Goal: Task Accomplishment & Management: Use online tool/utility

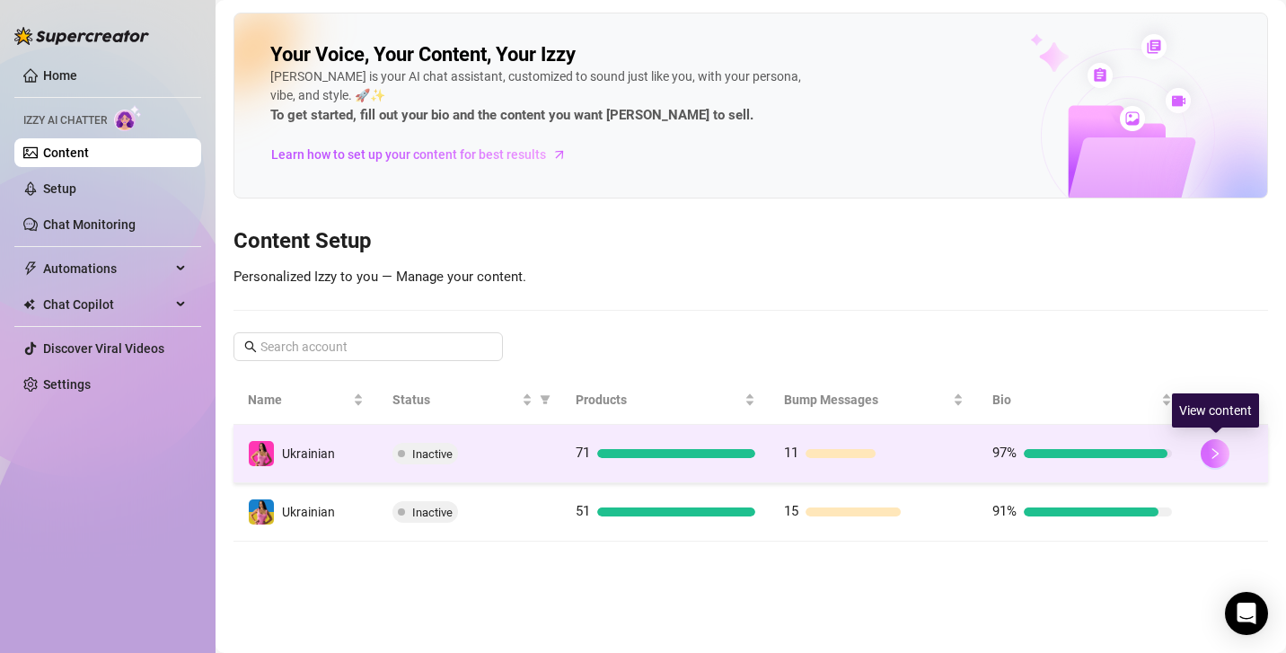
click at [1228, 446] on button "button" at bounding box center [1215, 453] width 29 height 29
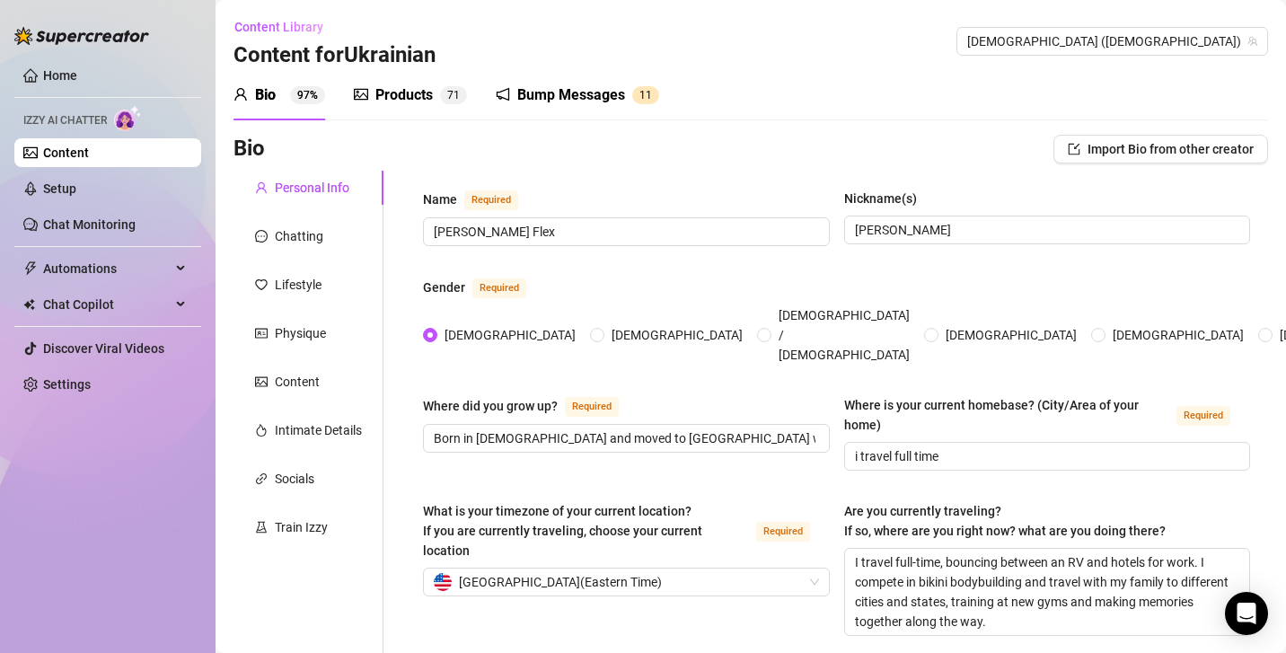
radio input "true"
type input "[DATE]"
click at [329, 520] on div "Train Izzy" at bounding box center [309, 527] width 150 height 34
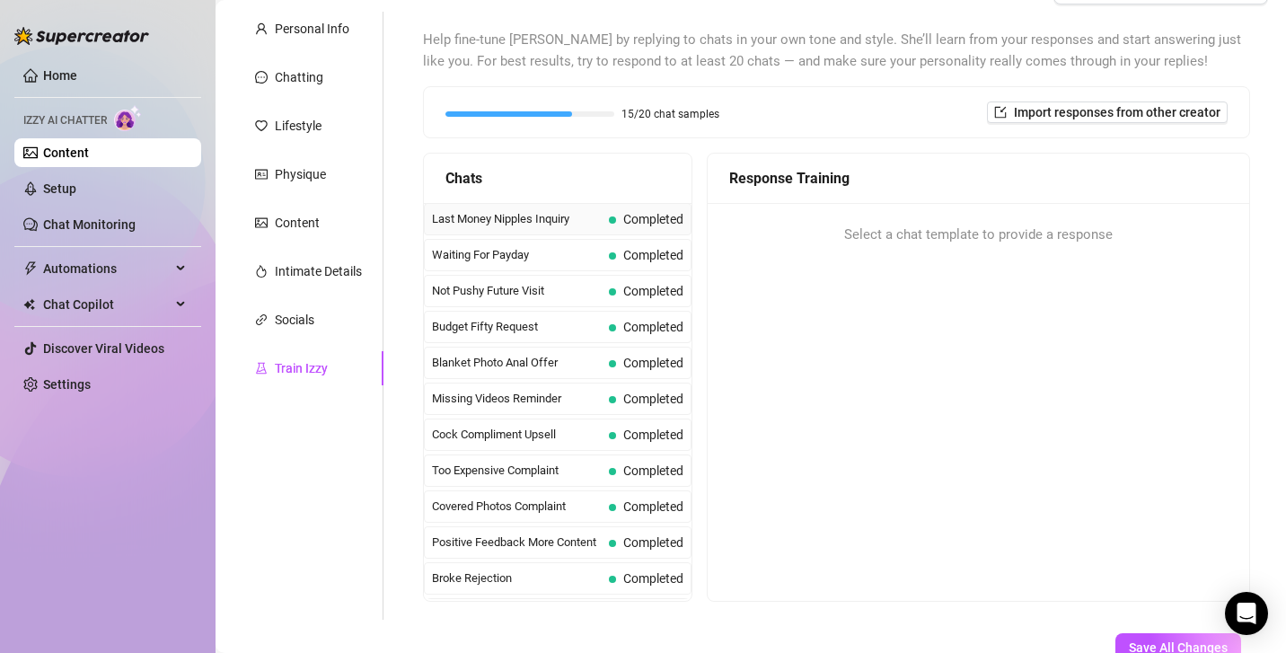
click at [641, 219] on span "Completed" at bounding box center [653, 219] width 60 height 14
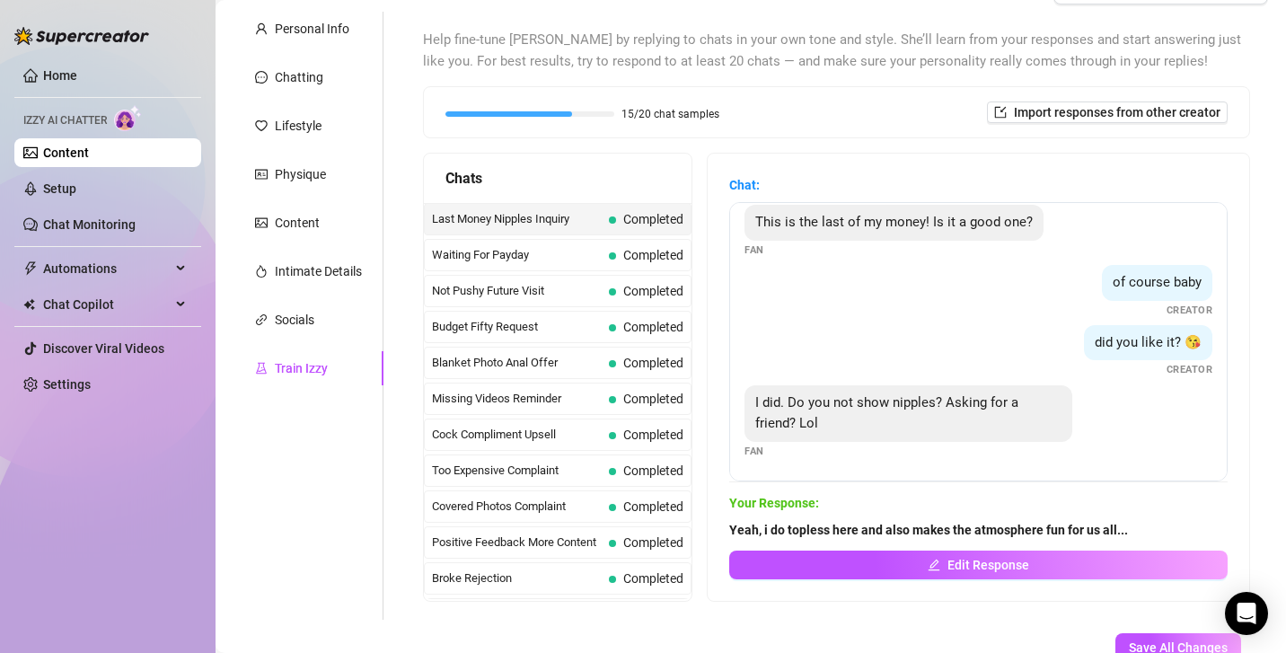
scroll to position [282, 0]
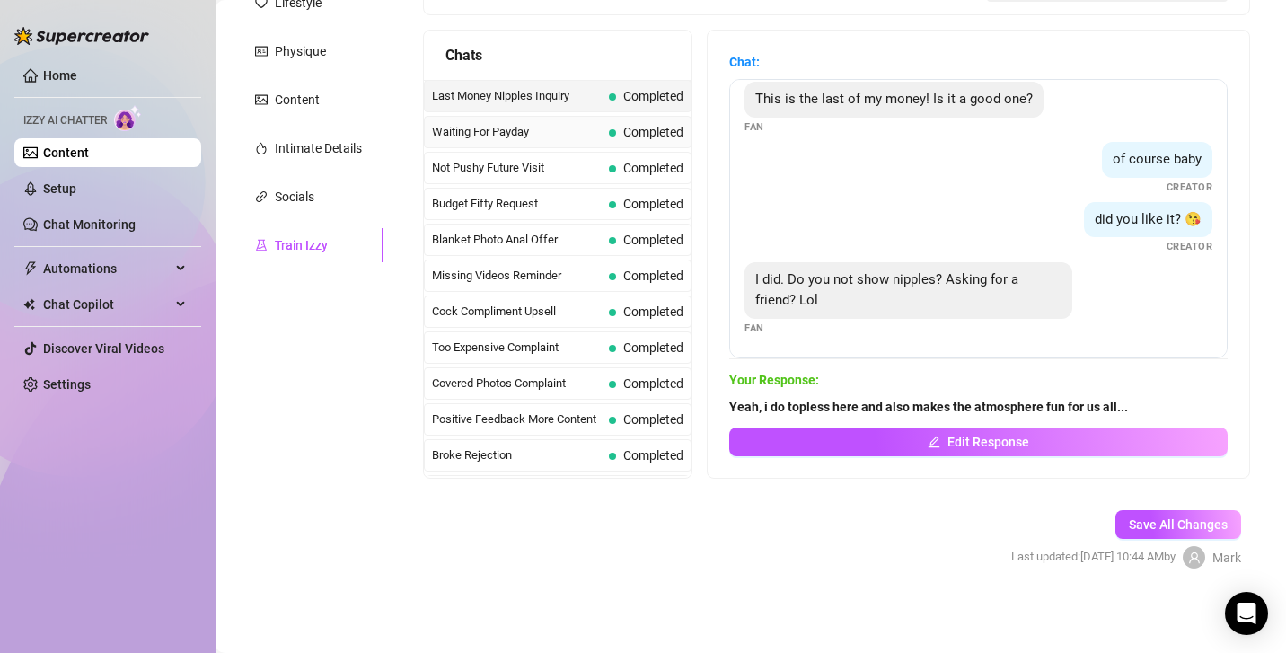
click at [608, 117] on div "Waiting For Payday Completed" at bounding box center [558, 132] width 268 height 32
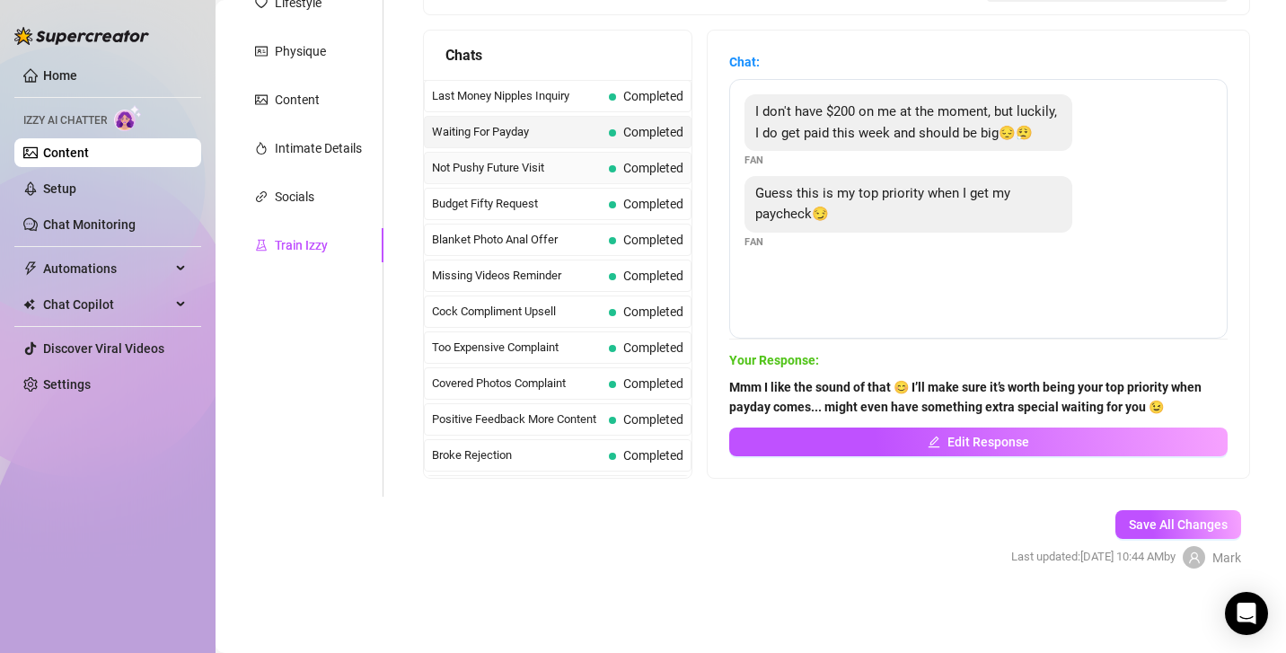
click at [584, 163] on span "Not Pushy Future Visit" at bounding box center [517, 168] width 170 height 18
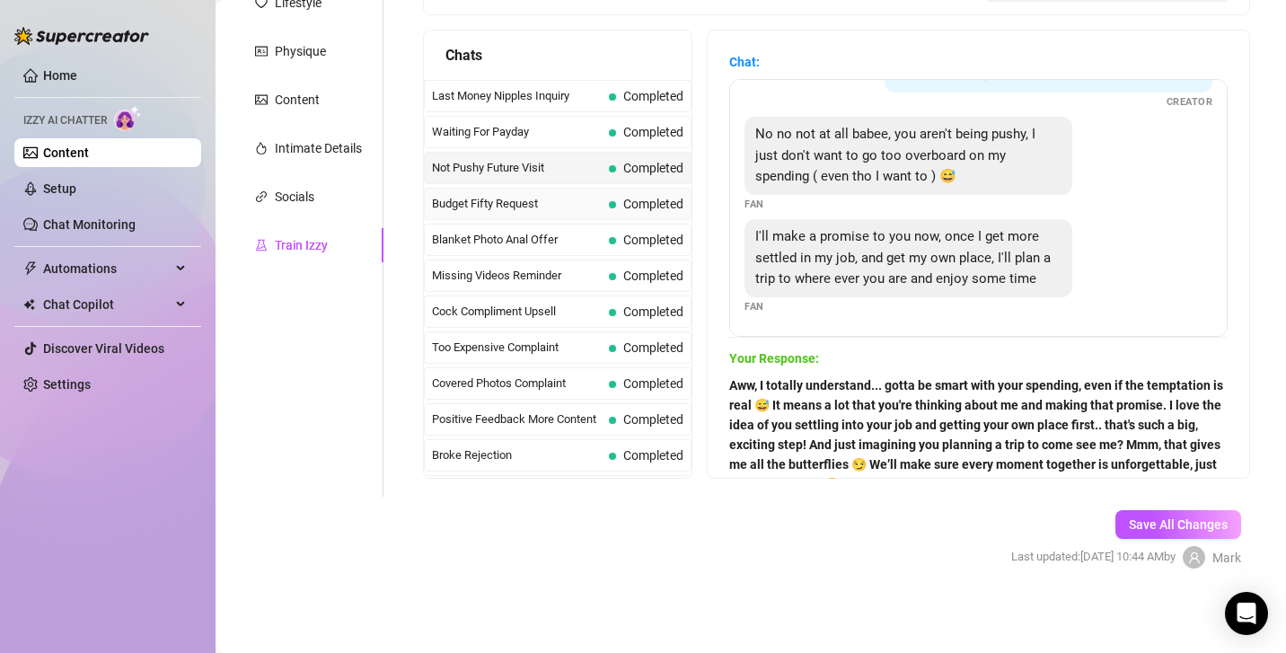
click at [632, 197] on span "Completed" at bounding box center [653, 204] width 60 height 14
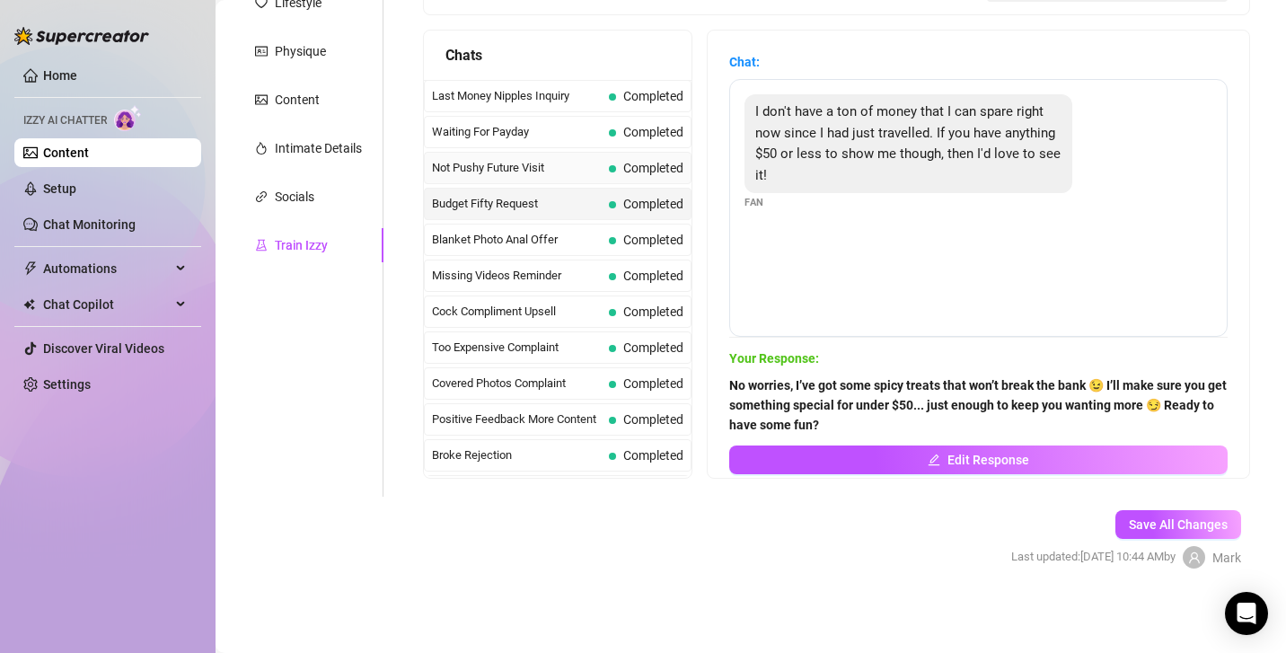
click at [661, 161] on span "Completed" at bounding box center [653, 168] width 60 height 14
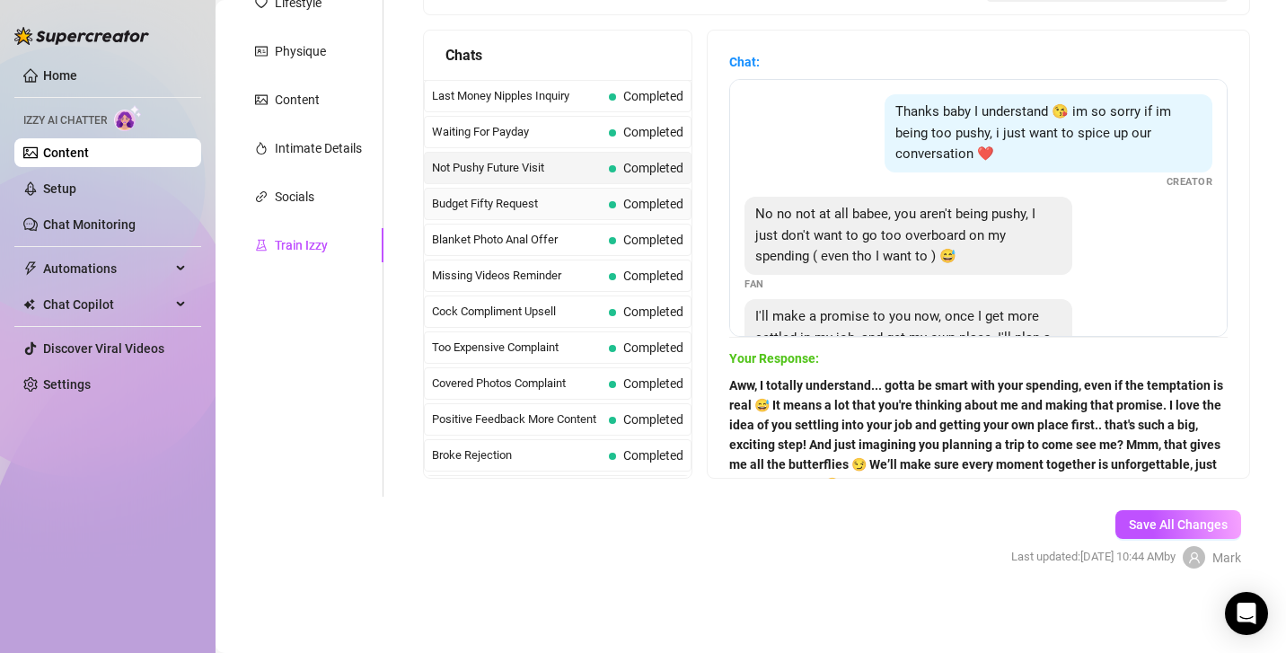
click at [663, 208] on span "Completed" at bounding box center [646, 204] width 75 height 20
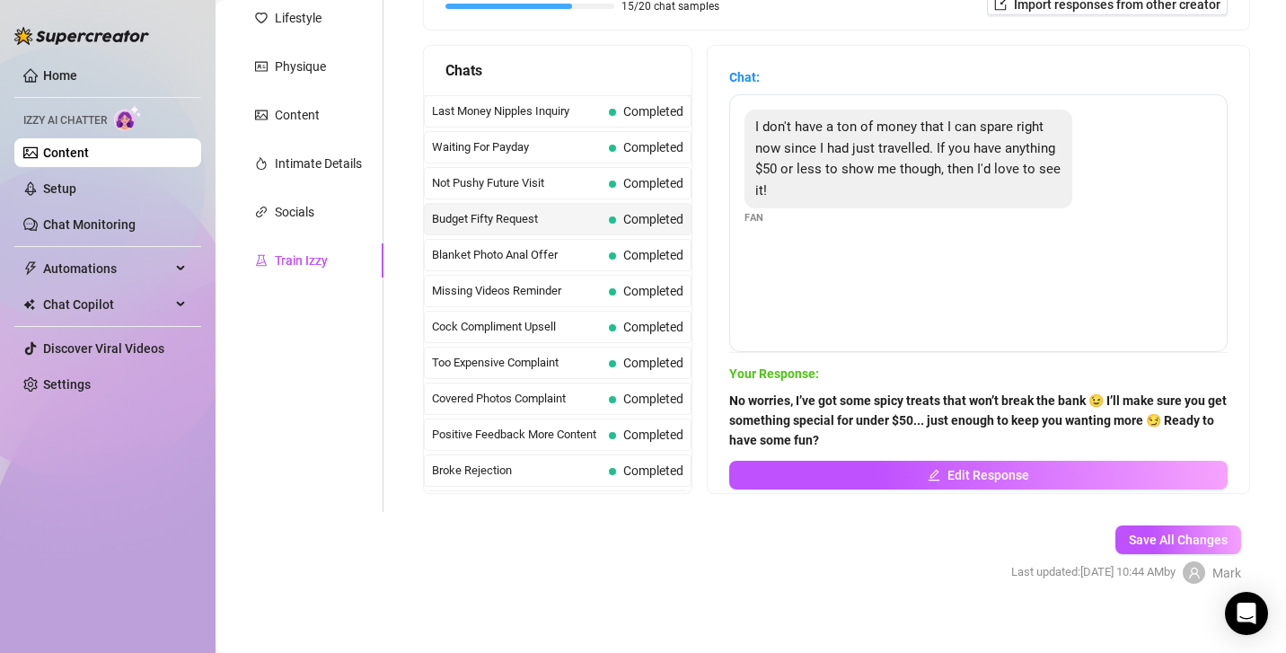
scroll to position [279, 0]
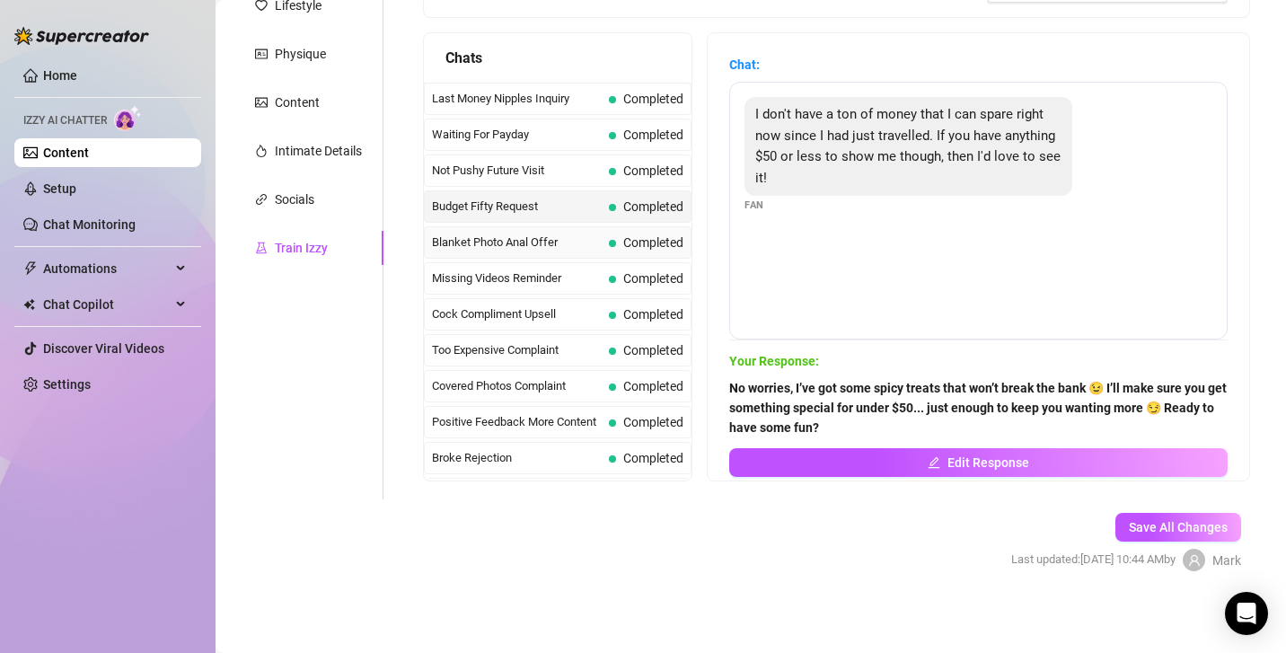
click at [641, 235] on span "Completed" at bounding box center [653, 242] width 60 height 14
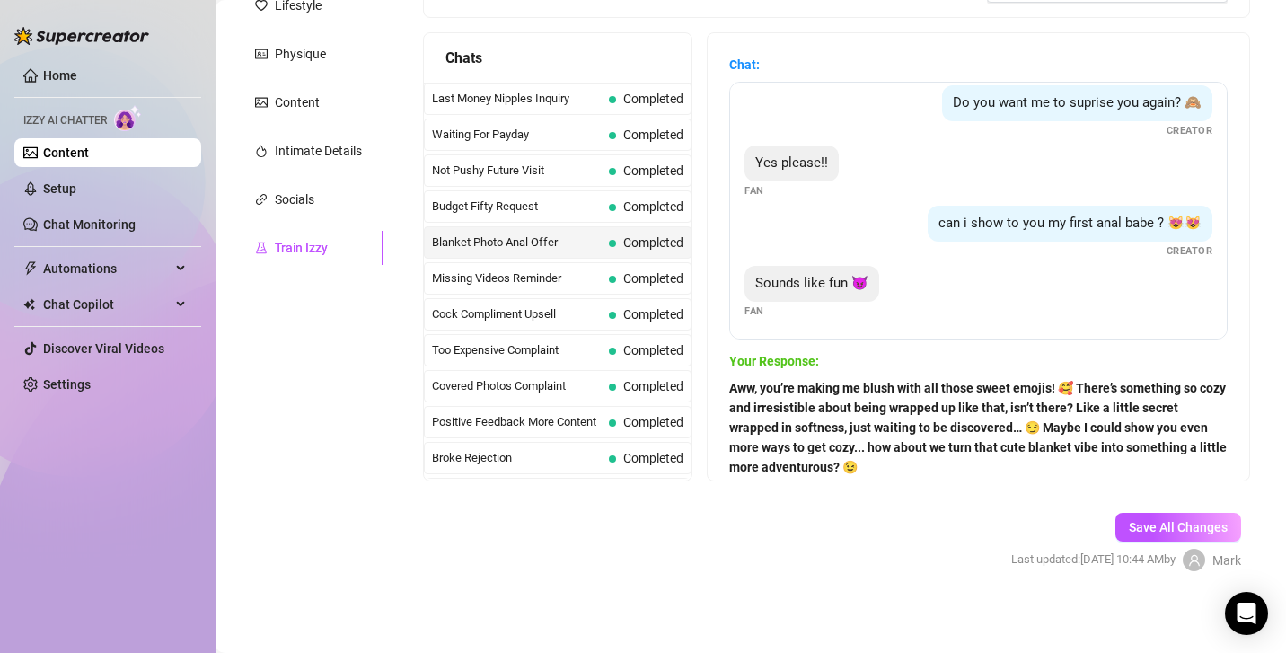
scroll to position [282, 0]
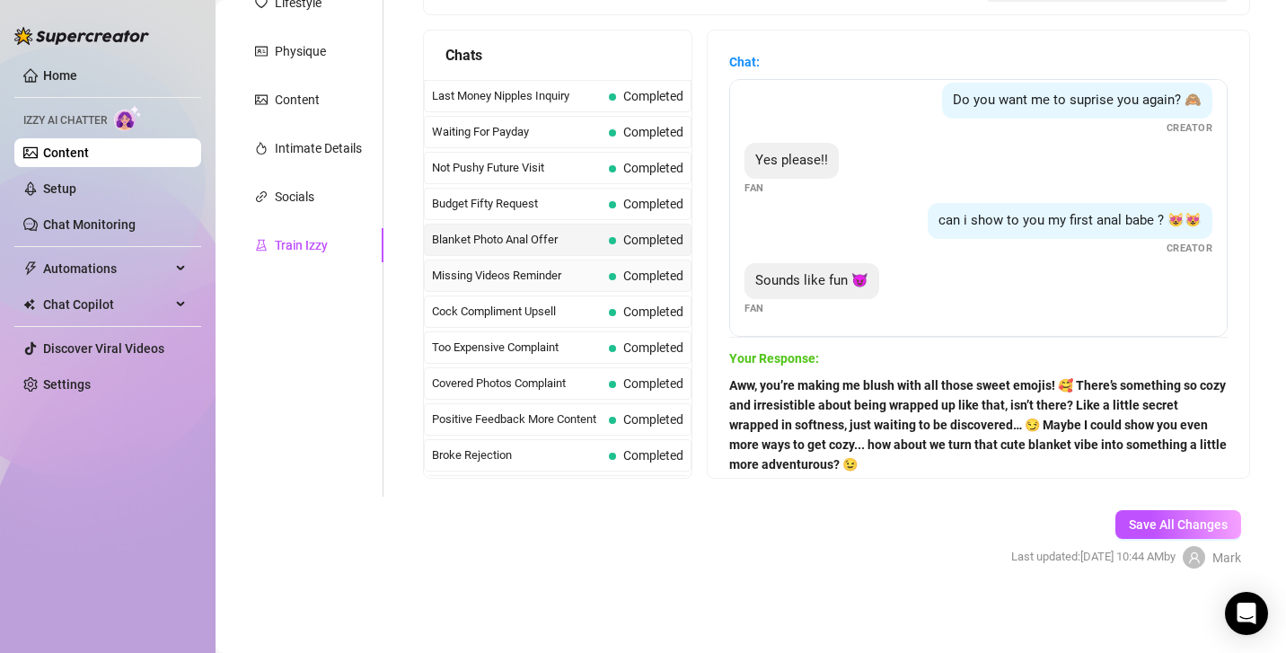
click at [614, 266] on span "Completed" at bounding box center [646, 276] width 75 height 20
